Goal: Information Seeking & Learning: Learn about a topic

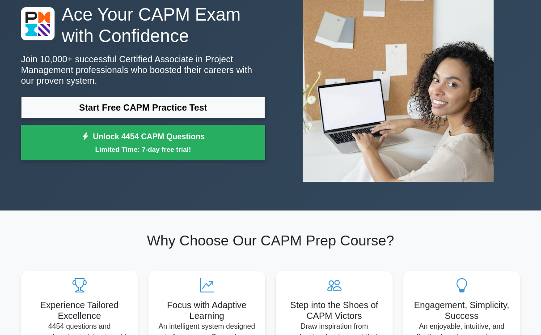
scroll to position [71, 0]
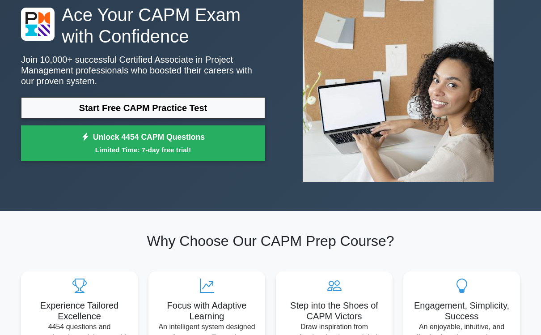
click at [209, 107] on link "Start Free CAPM Practice Test" at bounding box center [143, 107] width 244 height 21
click at [130, 146] on small "Limited Time: 7-day free trial!" at bounding box center [143, 150] width 222 height 10
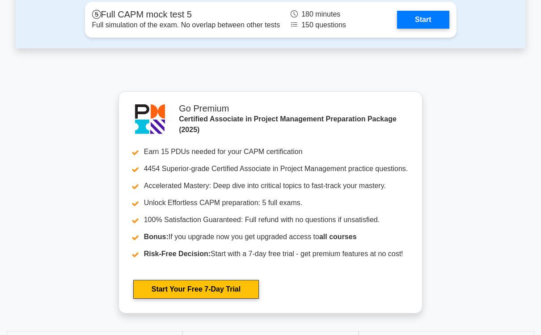
scroll to position [2616, 0]
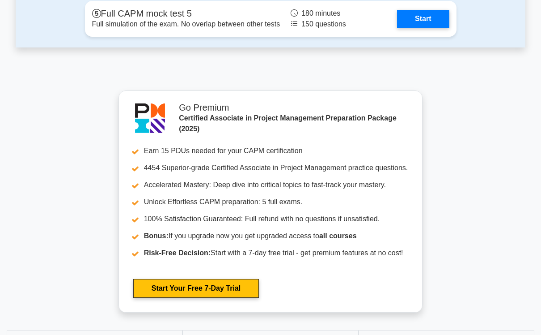
click at [433, 28] on link "Start" at bounding box center [423, 19] width 52 height 18
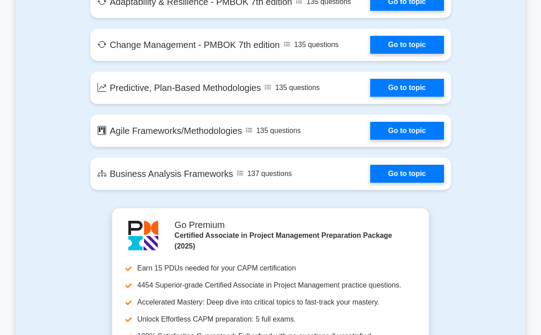
scroll to position [1705, 0]
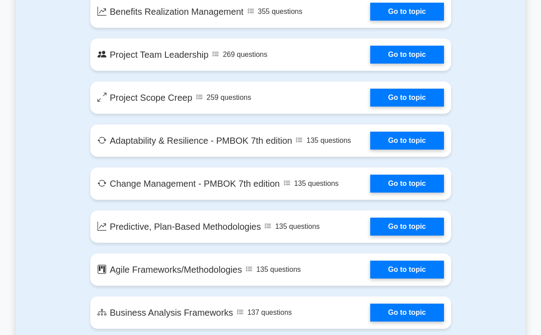
click at [419, 149] on link "Go to topic" at bounding box center [406, 141] width 73 height 18
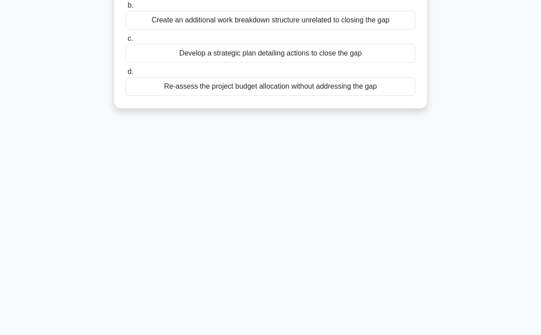
scroll to position [136, 0]
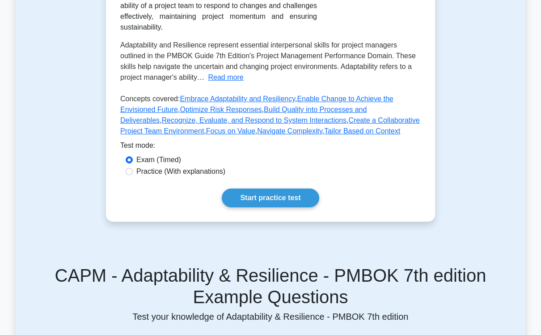
scroll to position [224, 0]
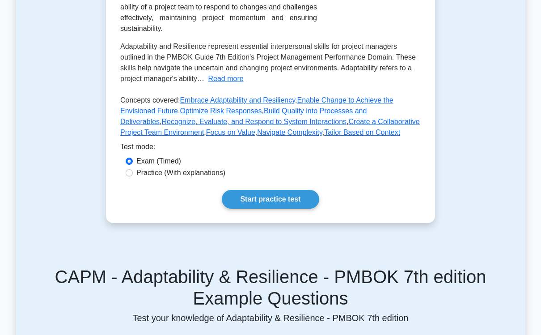
click at [298, 208] on link "Start practice test" at bounding box center [270, 199] width 97 height 19
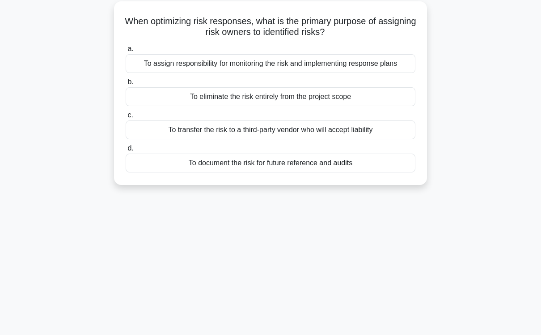
click at [364, 172] on div "To document the risk for future reference and audits" at bounding box center [271, 162] width 290 height 19
click at [126, 151] on input "d. To document the risk for future reference and audits" at bounding box center [126, 148] width 0 height 6
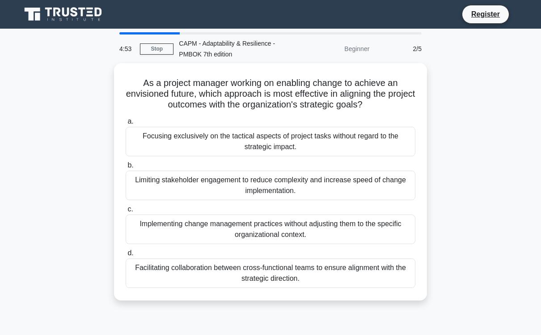
click at [366, 146] on div "Focusing exclusively on the tactical aspects of project tasks without regard to…" at bounding box center [271, 142] width 290 height 30
click at [126, 124] on input "a. Focusing exclusively on the tactical aspects of project tasks without regard…" at bounding box center [126, 122] width 0 height 6
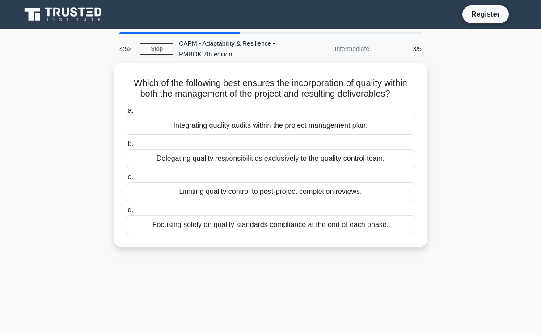
click at [327, 201] on div "Limiting quality control to post-project completion reviews." at bounding box center [271, 191] width 290 height 19
click at [126, 180] on input "c. Limiting quality control to post-project completion reviews." at bounding box center [126, 177] width 0 height 6
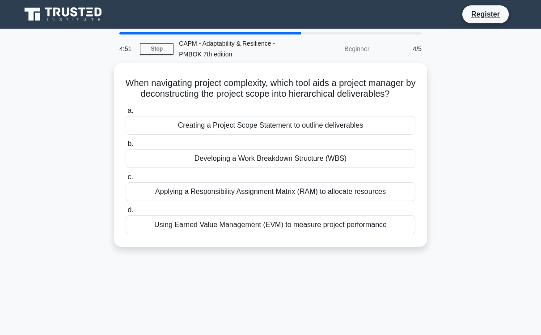
click at [359, 168] on div "Developing a Work Breakdown Structure (WBS)" at bounding box center [271, 158] width 290 height 19
click at [126, 147] on input "b. Developing a Work Breakdown Structure (WBS)" at bounding box center [126, 144] width 0 height 6
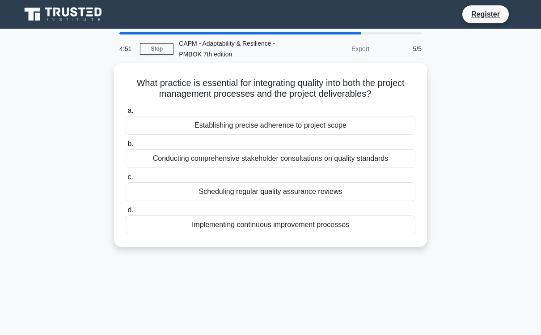
click at [328, 229] on div "Implementing continuous improvement processes" at bounding box center [271, 224] width 290 height 19
click at [126, 213] on input "d. Implementing continuous improvement processes" at bounding box center [126, 210] width 0 height 6
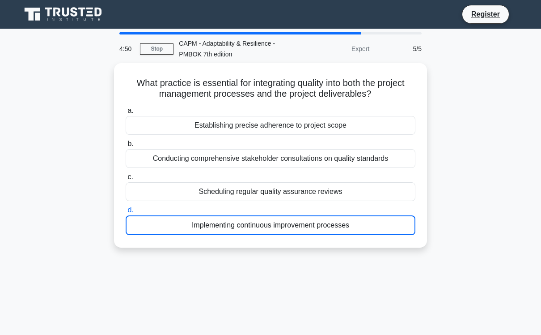
scroll to position [13, 0]
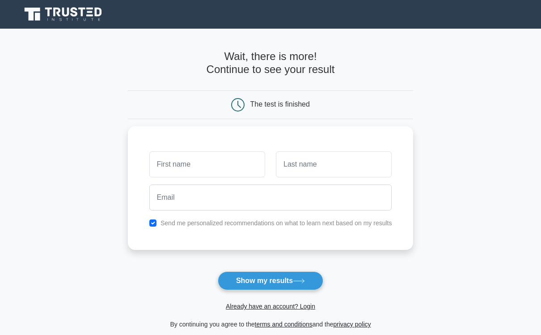
click at [304, 284] on button "Show my results" at bounding box center [271, 280] width 106 height 19
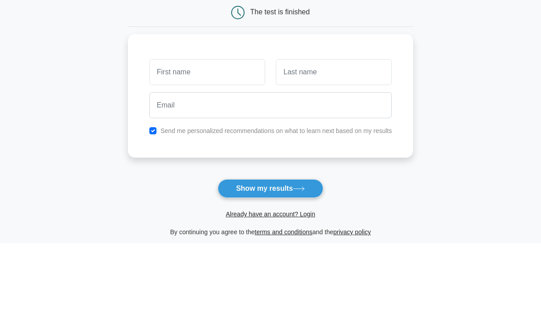
click at [495, 69] on main "Wait, there is more! Continue to see your result The test is finished and the" at bounding box center [270, 190] width 541 height 322
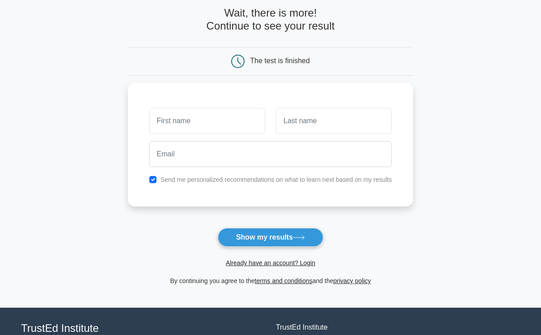
scroll to position [43, 0]
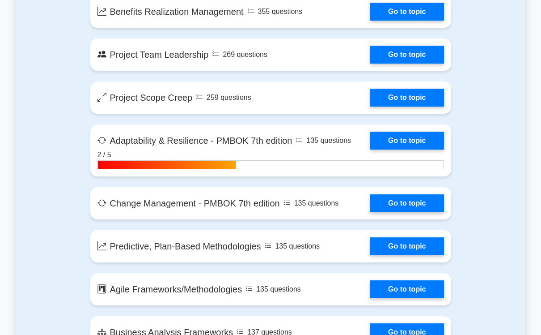
click at [412, 149] on link "Go to topic" at bounding box center [406, 141] width 73 height 18
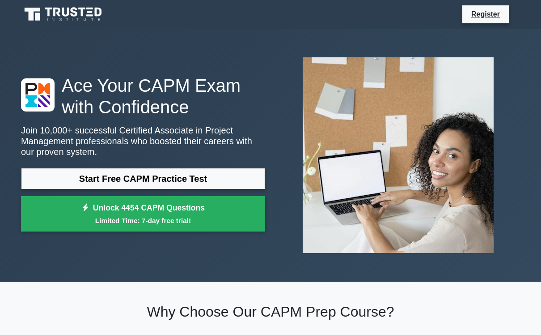
scroll to position [1705, 0]
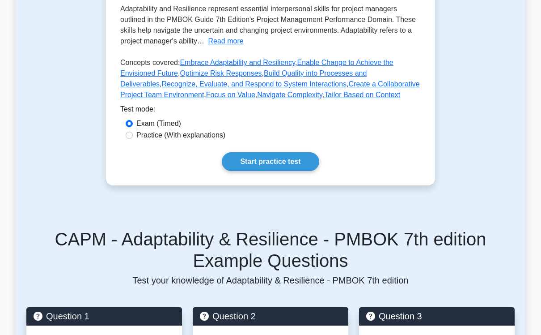
scroll to position [261, 0]
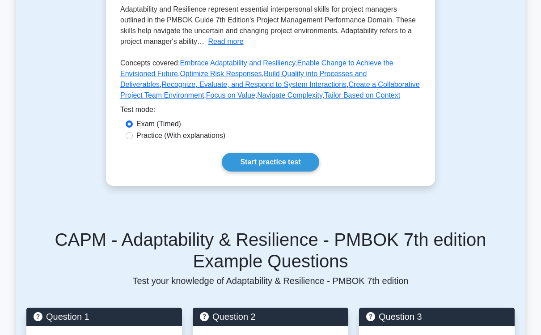
click at [225, 141] on label "Practice (With explanations)" at bounding box center [180, 135] width 89 height 11
click at [133, 139] on input "Practice (With explanations)" at bounding box center [129, 135] width 7 height 7
radio input "true"
click at [280, 171] on link "Start practice test" at bounding box center [270, 162] width 97 height 19
